Goal: Register for event/course

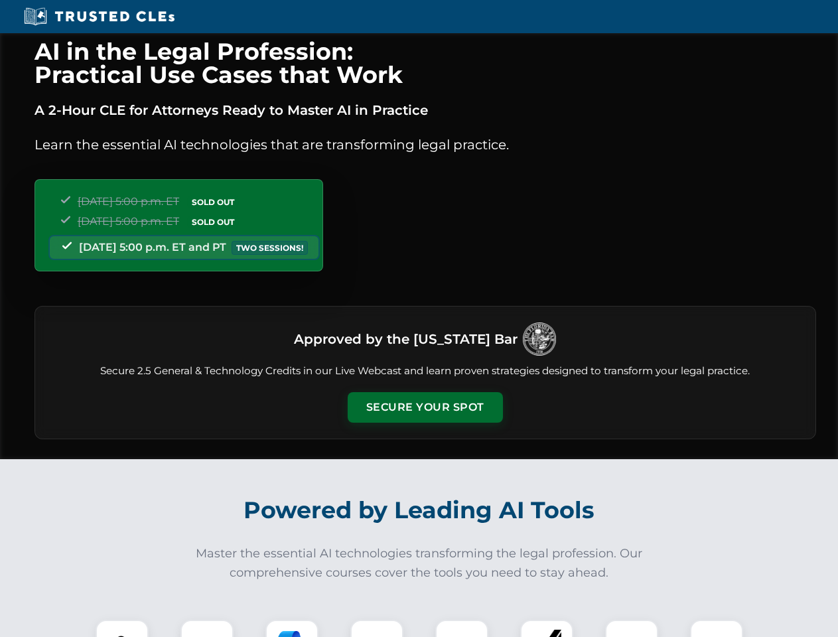
click at [425, 408] on button "Secure Your Spot" at bounding box center [425, 407] width 155 height 31
click at [122, 629] on img at bounding box center [122, 646] width 38 height 38
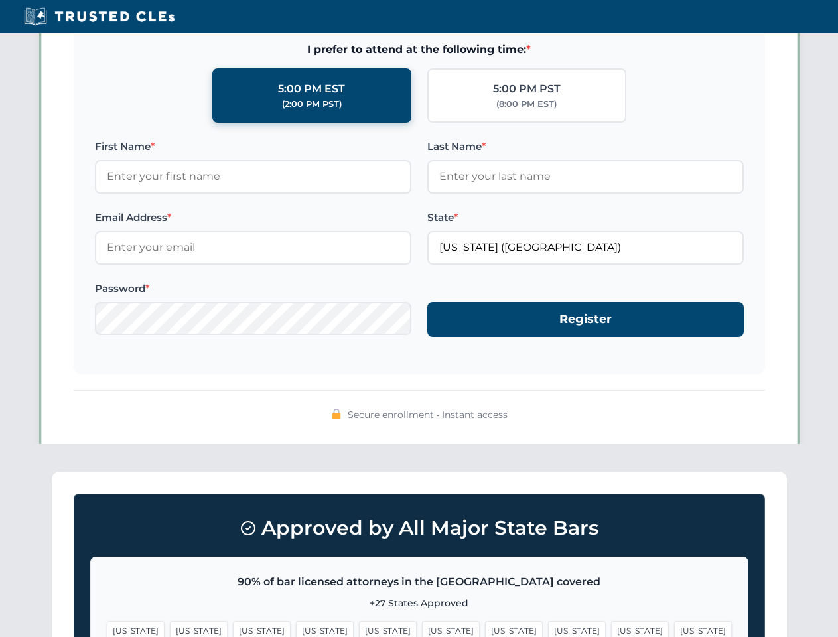
click at [485, 629] on span "[US_STATE]" at bounding box center [514, 630] width 58 height 19
click at [611, 629] on span "[US_STATE]" at bounding box center [640, 630] width 58 height 19
